Goal: Task Accomplishment & Management: Manage account settings

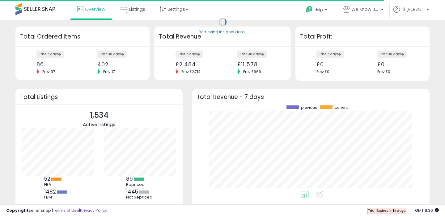
scroll to position [86, 225]
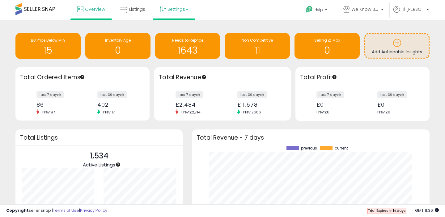
click at [170, 11] on link "Settings" at bounding box center [174, 9] width 38 height 19
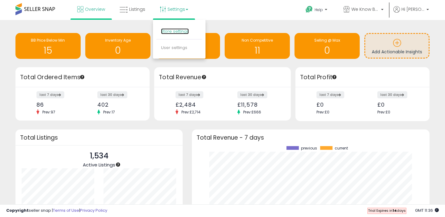
click at [168, 31] on link "Store settings" at bounding box center [175, 31] width 28 height 6
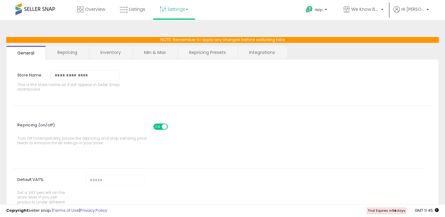
click at [77, 57] on link "Repricing" at bounding box center [67, 52] width 42 height 13
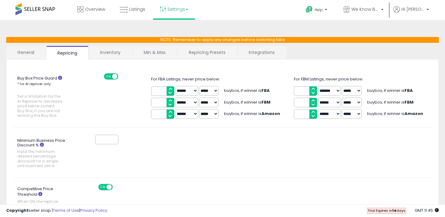
drag, startPoint x: 56, startPoint y: 8, endPoint x: 27, endPoint y: 8, distance: 29.0
click at [27, 8] on div "Overview Listings Settings" at bounding box center [141, 13] width 293 height 26
click at [325, 7] on link "Help" at bounding box center [316, 10] width 33 height 19
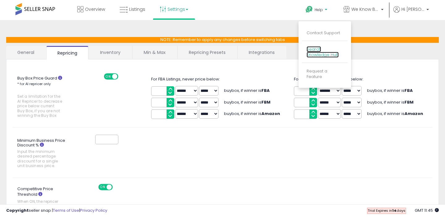
click at [320, 51] on link "Search Knowledge Hub" at bounding box center [322, 52] width 32 height 12
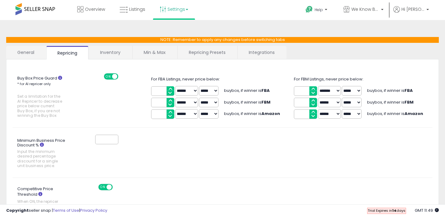
click at [150, 52] on link "Min & Max" at bounding box center [154, 52] width 44 height 13
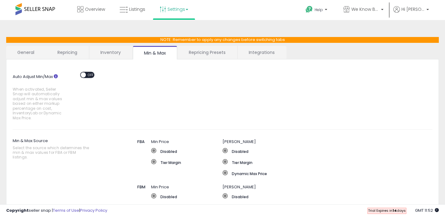
click at [198, 50] on link "Repricing Presets" at bounding box center [207, 52] width 59 height 13
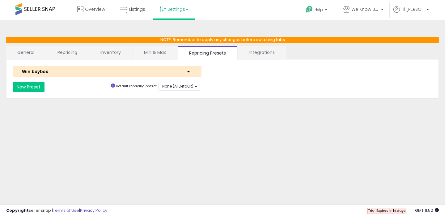
click at [256, 53] on link "Integrations" at bounding box center [261, 52] width 48 height 13
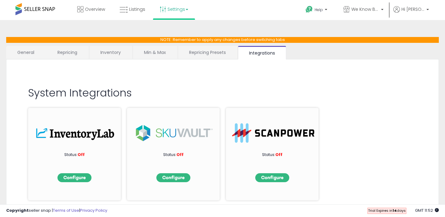
click at [74, 52] on link "Repricing" at bounding box center [67, 52] width 42 height 13
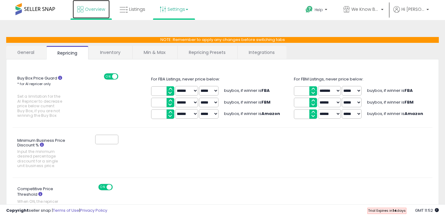
click at [87, 14] on link "Overview" at bounding box center [91, 9] width 37 height 19
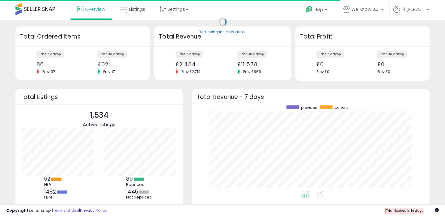
scroll to position [86, 225]
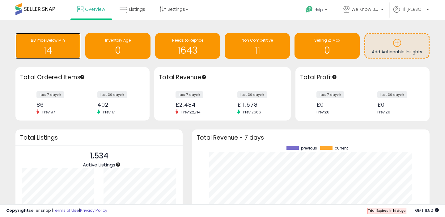
click at [43, 54] on h1 "14" at bounding box center [48, 50] width 59 height 10
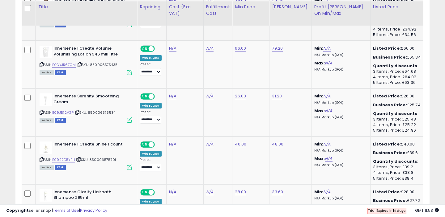
scroll to position [381, 0]
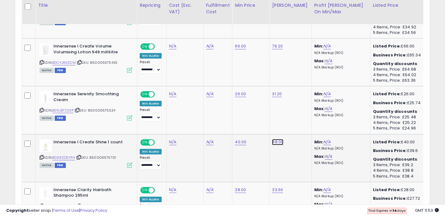
click at [283, 158] on td "48.00 *****" at bounding box center [290, 158] width 42 height 48
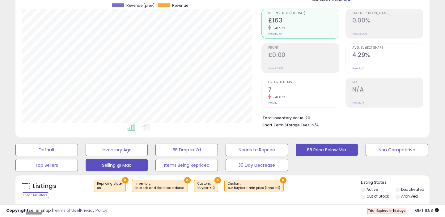
scroll to position [0, 0]
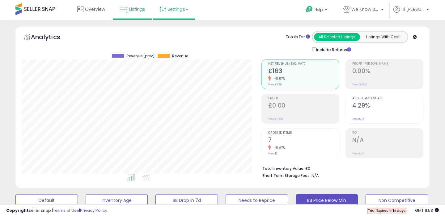
click at [173, 12] on link "Settings" at bounding box center [174, 9] width 38 height 19
click at [177, 33] on link "Store settings" at bounding box center [175, 31] width 28 height 6
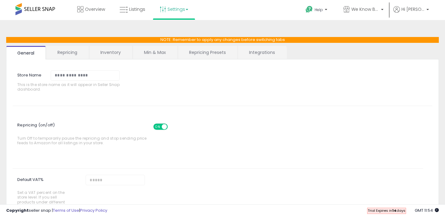
click at [82, 51] on link "Repricing" at bounding box center [67, 52] width 42 height 13
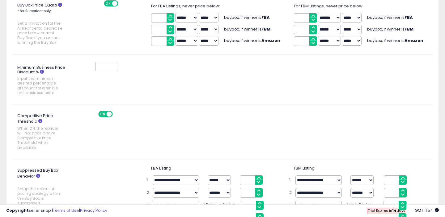
scroll to position [73, 0]
click at [105, 114] on span "ON" at bounding box center [103, 113] width 8 height 5
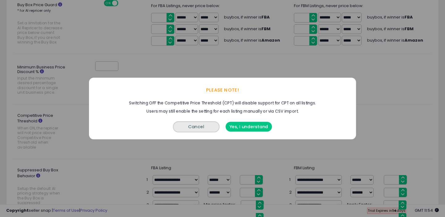
click at [201, 132] on button "Cancel" at bounding box center [196, 127] width 46 height 11
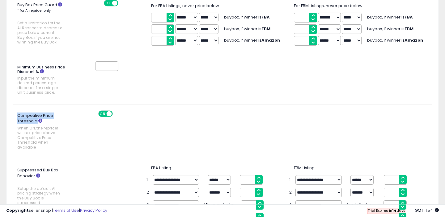
drag, startPoint x: 19, startPoint y: 115, endPoint x: 37, endPoint y: 121, distance: 19.8
click at [37, 121] on label "Competitive Price Threshold When ON, the repricer will not price above Competit…" at bounding box center [44, 132] width 62 height 42
click at [103, 116] on span "ON" at bounding box center [103, 113] width 8 height 5
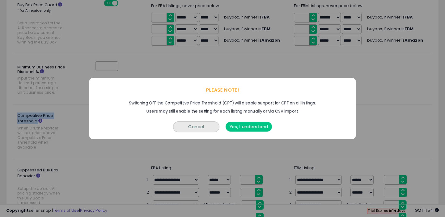
click at [260, 125] on button "Yes, I understand" at bounding box center [248, 127] width 46 height 10
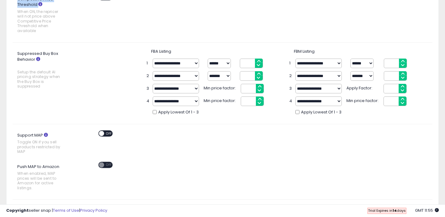
scroll to position [190, 0]
click at [46, 136] on icon at bounding box center [46, 135] width 4 height 4
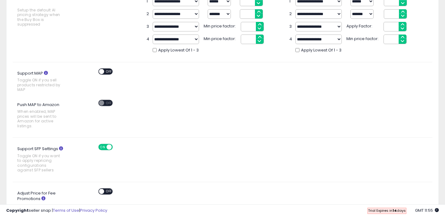
scroll to position [250, 0]
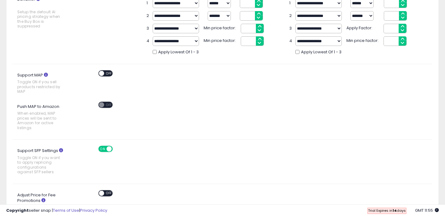
click at [61, 152] on icon at bounding box center [61, 150] width 4 height 4
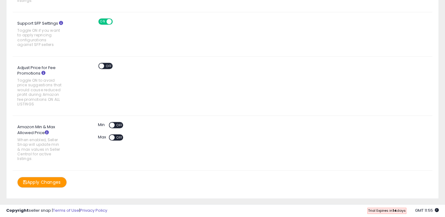
scroll to position [379, 0]
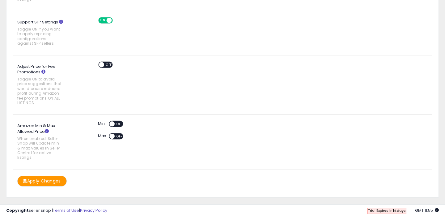
click at [33, 182] on button "Apply Changes" at bounding box center [41, 181] width 49 height 11
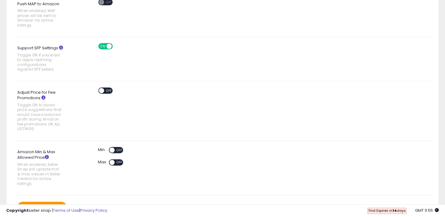
scroll to position [405, 0]
